Goal: Information Seeking & Learning: Learn about a topic

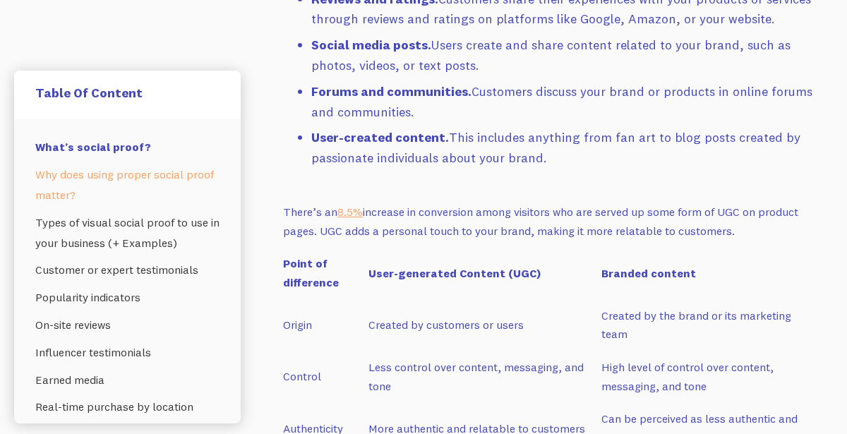
scroll to position [1639, 0]
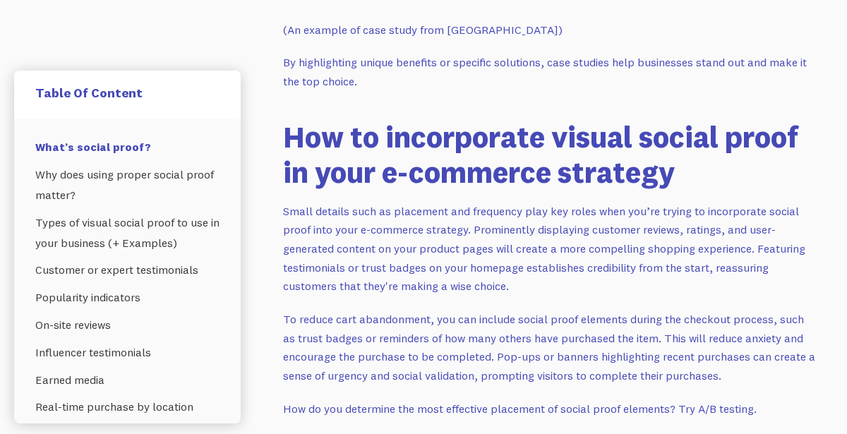
scroll to position [6944, 0]
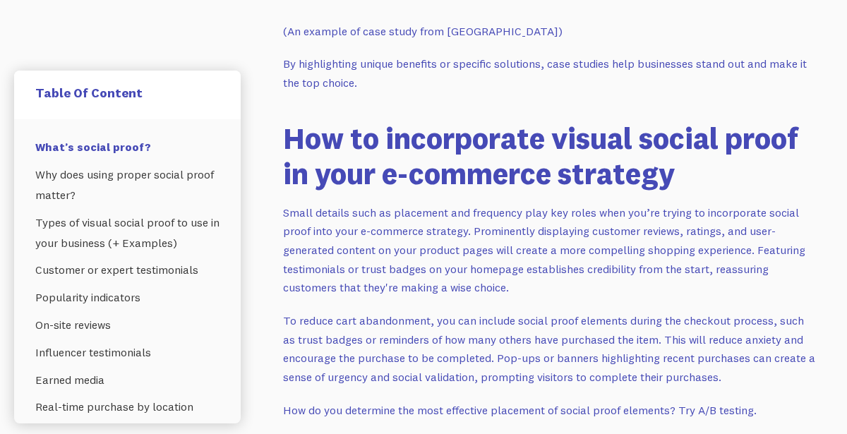
click at [758, 67] on p "By highlighting unique benefits or specific solutions, case studies help busine…" at bounding box center [549, 72] width 533 height 37
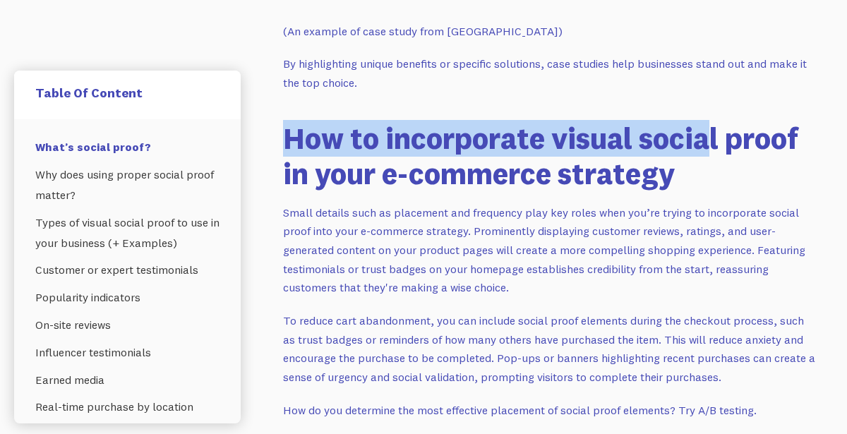
drag, startPoint x: 272, startPoint y: 116, endPoint x: 715, endPoint y: 133, distance: 443.1
click at [715, 133] on div "Do you find yourself purchasing products that your friends recommend or use? It…" at bounding box center [549, 18] width 567 height 13223
click at [254, 157] on div "Table Of Content What’s social proof? Why does using proper social proof matter…" at bounding box center [423, 18] width 819 height 13223
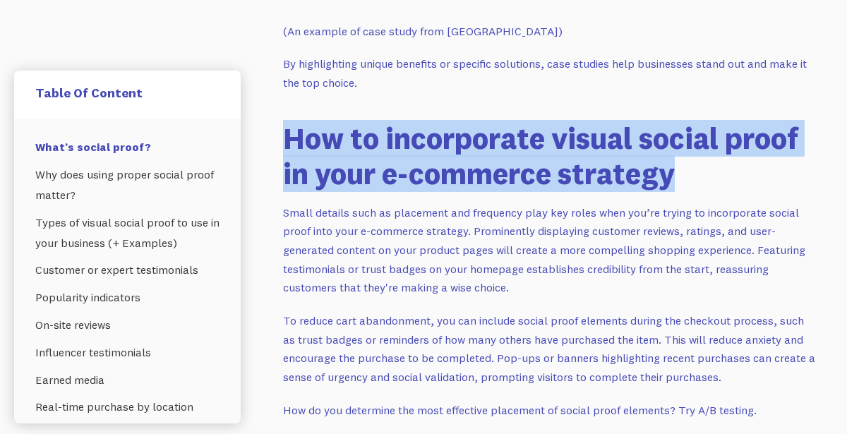
drag, startPoint x: 290, startPoint y: 109, endPoint x: 725, endPoint y: 151, distance: 437.7
click at [725, 151] on h2 "How to incorporate visual social proof in your e-commerce strategy" at bounding box center [549, 156] width 533 height 71
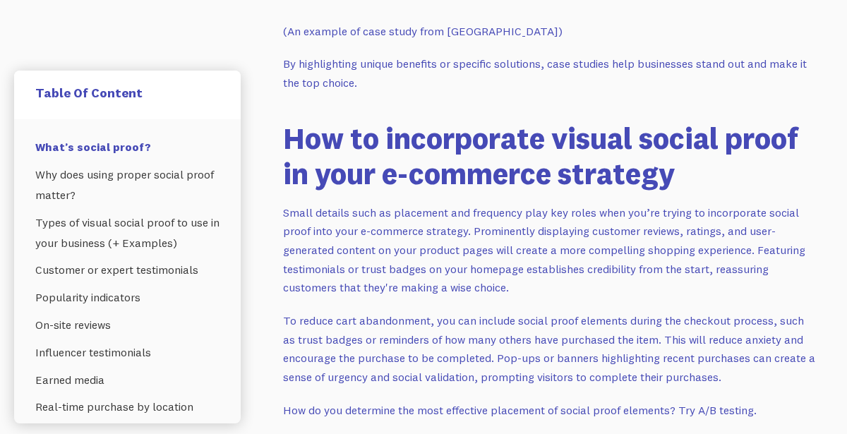
click at [732, 172] on div "Do you find yourself purchasing products that your friends recommend or use? It…" at bounding box center [549, 186] width 533 height 12888
click at [687, 155] on h2 "How to incorporate visual social proof in your e-commerce strategy" at bounding box center [549, 156] width 533 height 71
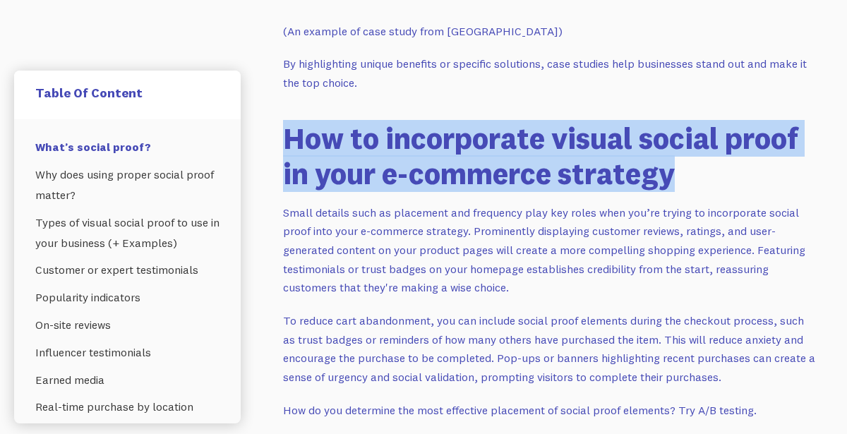
drag, startPoint x: 674, startPoint y: 155, endPoint x: 284, endPoint y: 117, distance: 392.4
click at [284, 121] on h2 "How to incorporate visual social proof in your e-commerce strategy" at bounding box center [549, 156] width 533 height 71
click at [270, 119] on div "Do you find yourself purchasing products that your friends recommend or use? It…" at bounding box center [549, 18] width 567 height 13223
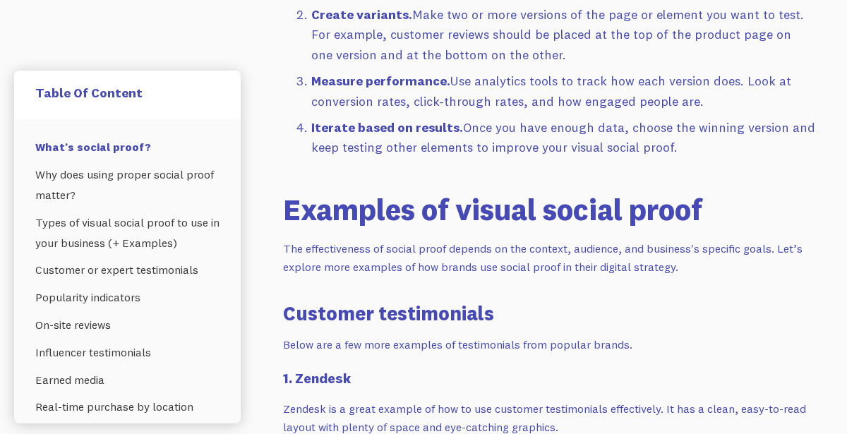
scroll to position [7480, 0]
